Goal: Task Accomplishment & Management: Manage account settings

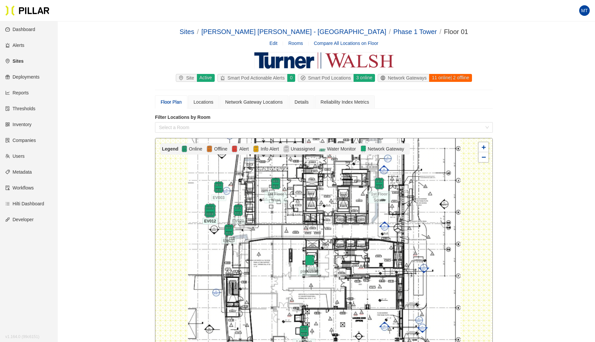
scroll to position [126, 0]
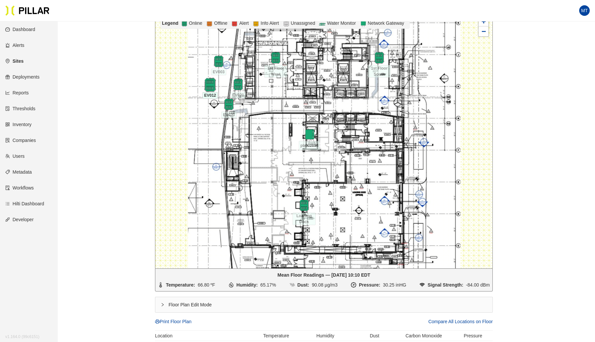
click at [209, 80] on img at bounding box center [210, 85] width 14 height 14
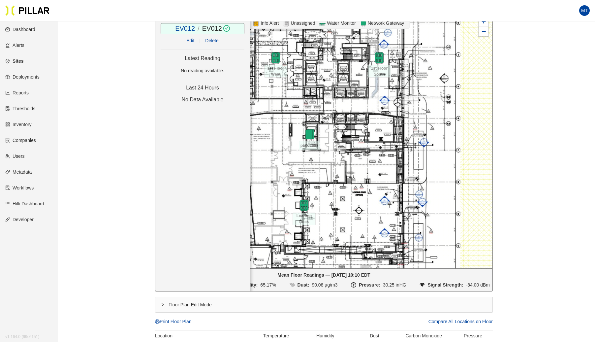
click at [189, 38] on link "Edit" at bounding box center [190, 40] width 8 height 5
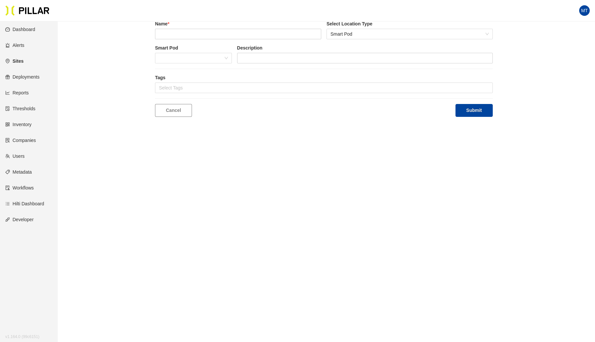
scroll to position [21, 0]
type input "EV012"
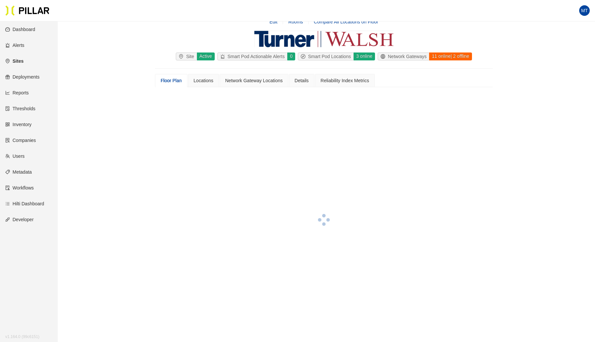
scroll to position [126, 0]
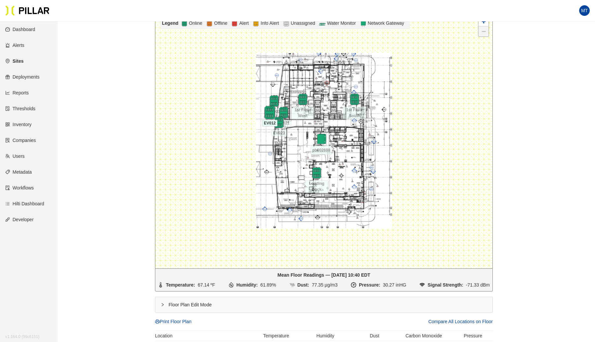
click at [268, 112] on img at bounding box center [270, 113] width 14 height 14
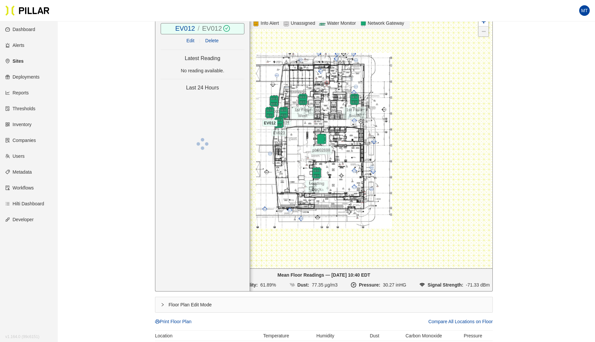
click at [207, 27] on link "EV012" at bounding box center [212, 28] width 20 height 7
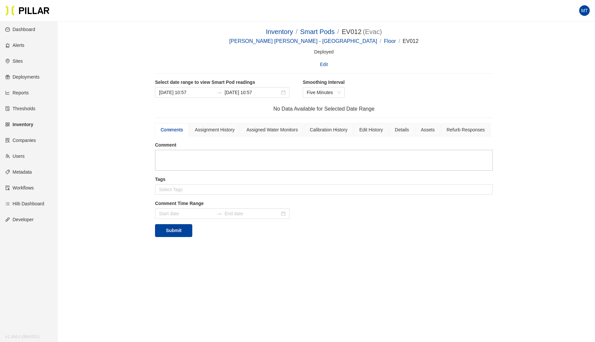
click at [323, 62] on link "Edit" at bounding box center [324, 64] width 8 height 7
